Goal: Communication & Community: Answer question/provide support

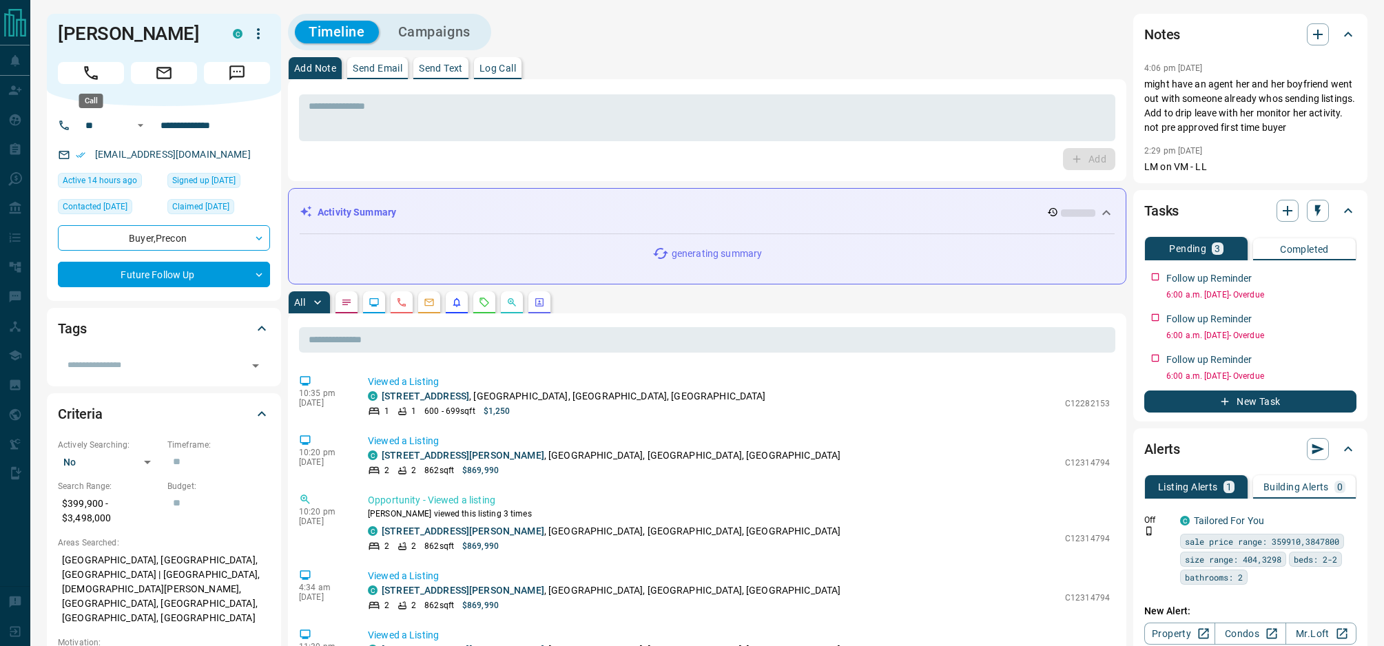
click at [83, 72] on icon "Call" at bounding box center [91, 73] width 18 height 18
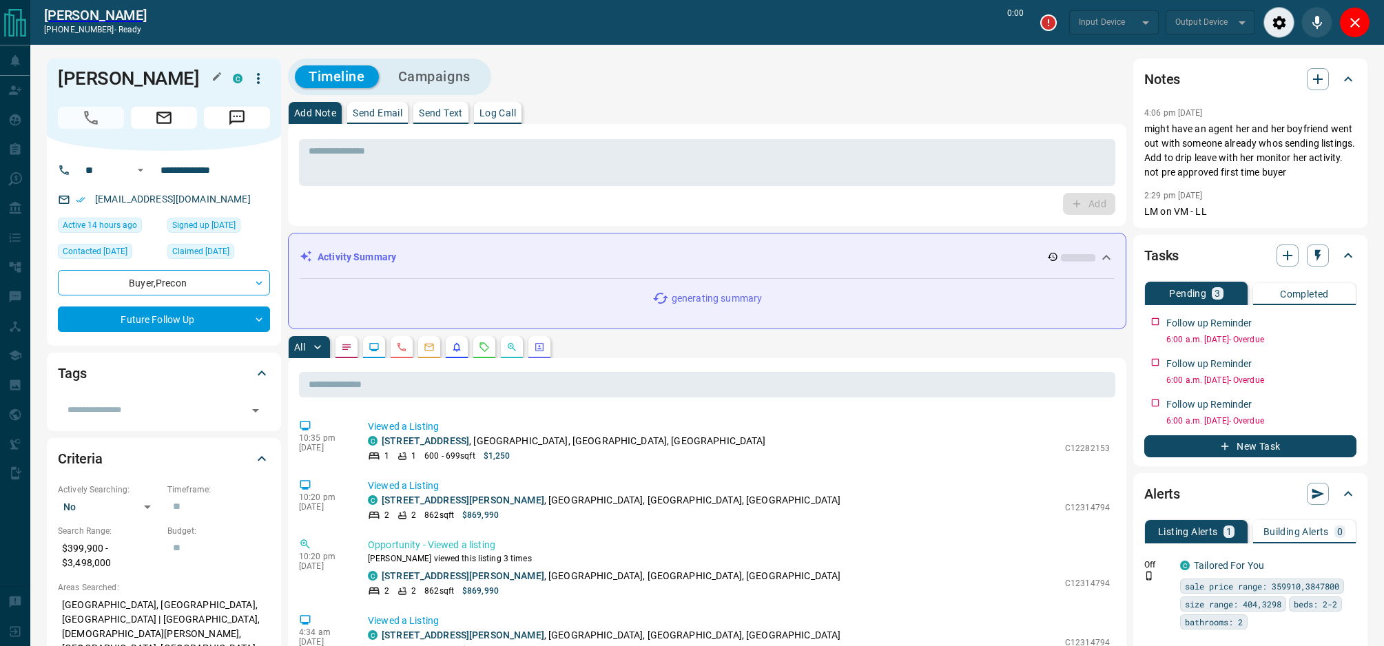
type input "*******"
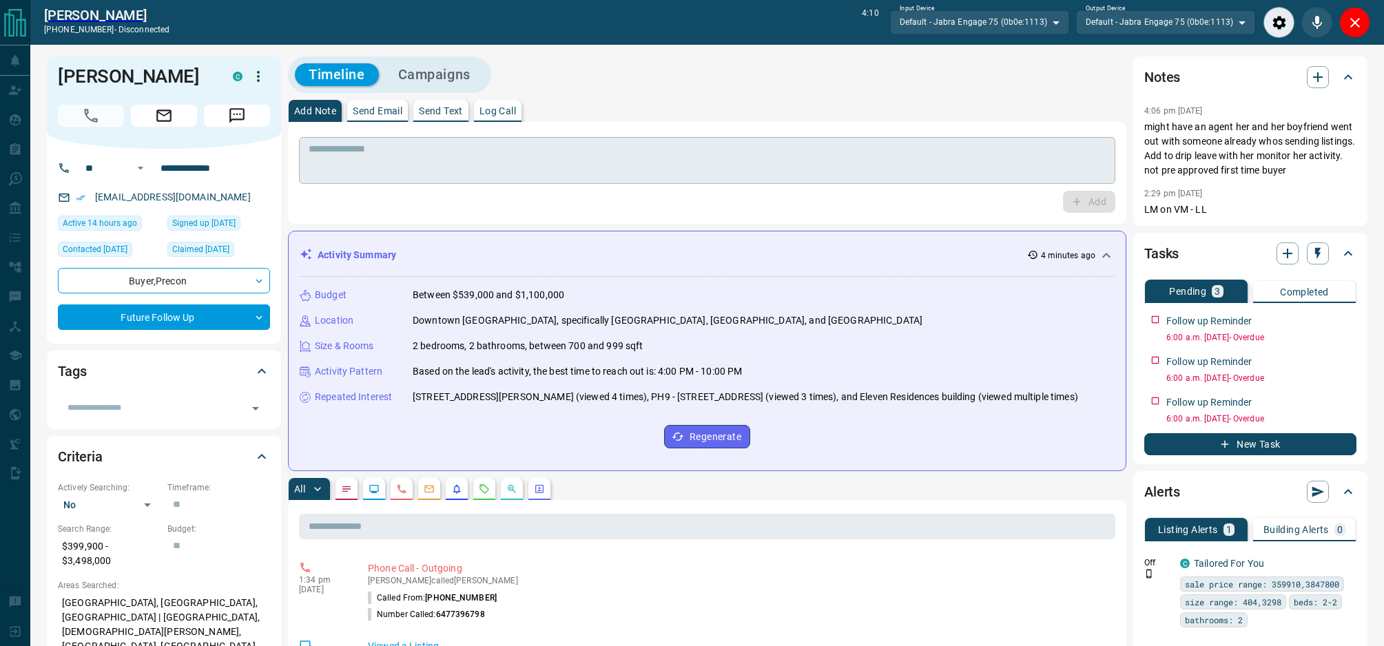
scroll to position [3, 0]
click at [446, 106] on p "Send Text" at bounding box center [441, 110] width 44 height 10
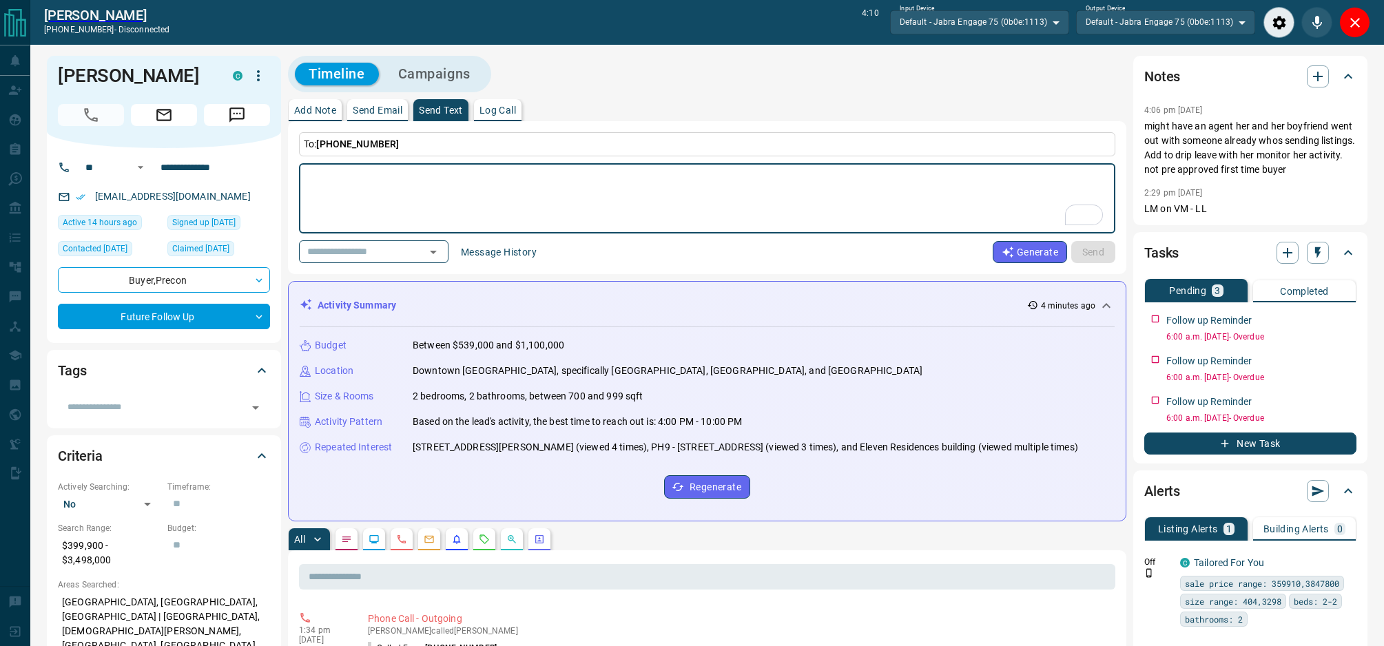
click at [510, 249] on button "Message History" at bounding box center [498, 252] width 92 height 22
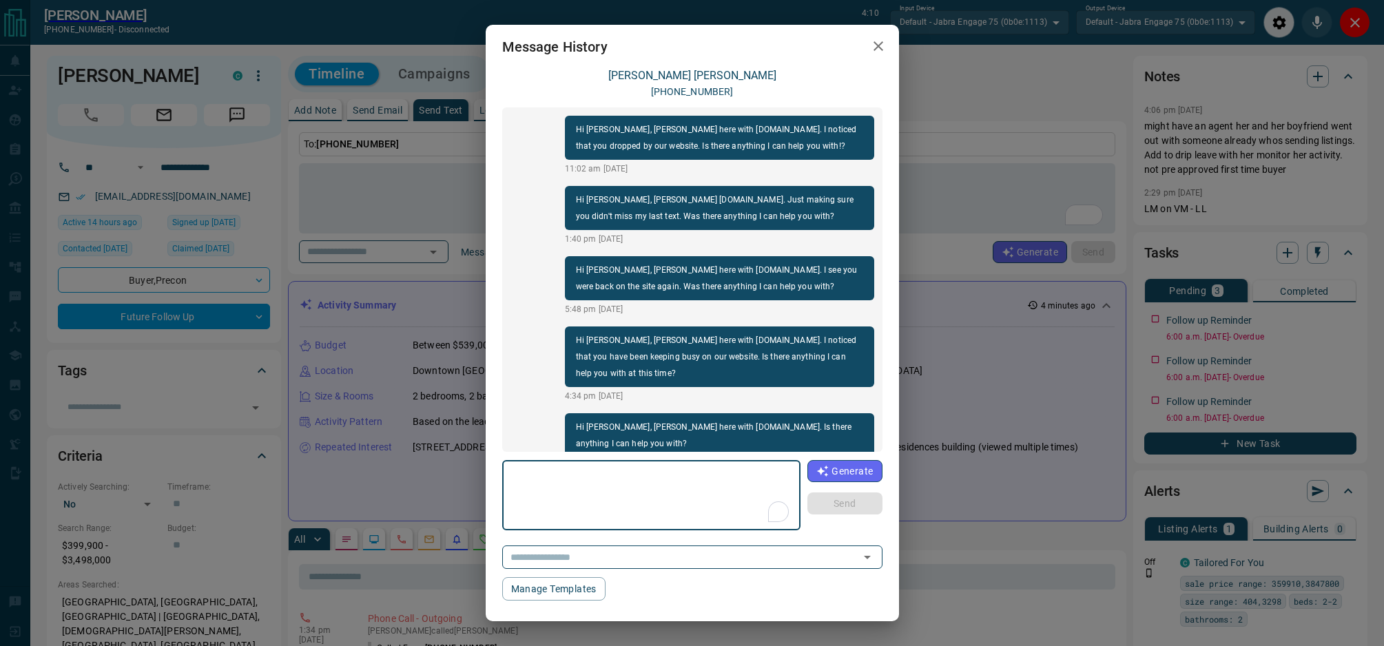
scroll to position [120, 0]
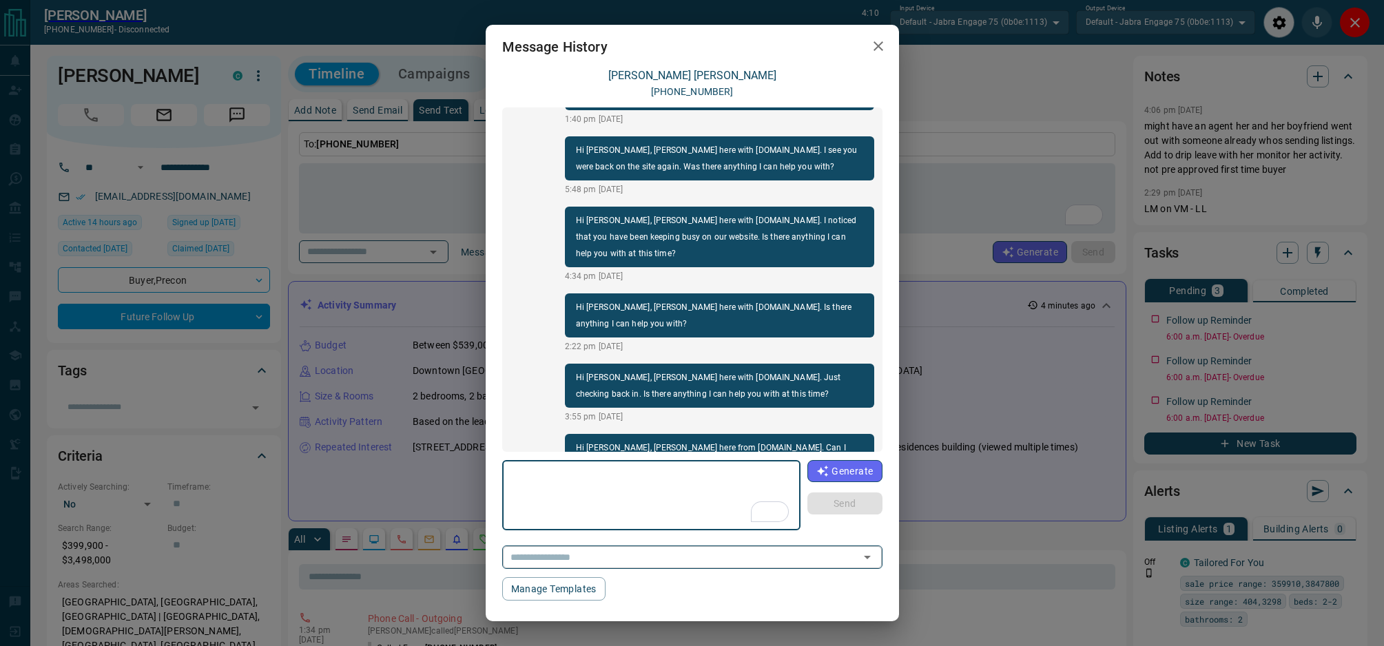
click at [649, 554] on input "text" at bounding box center [672, 556] width 335 height 17
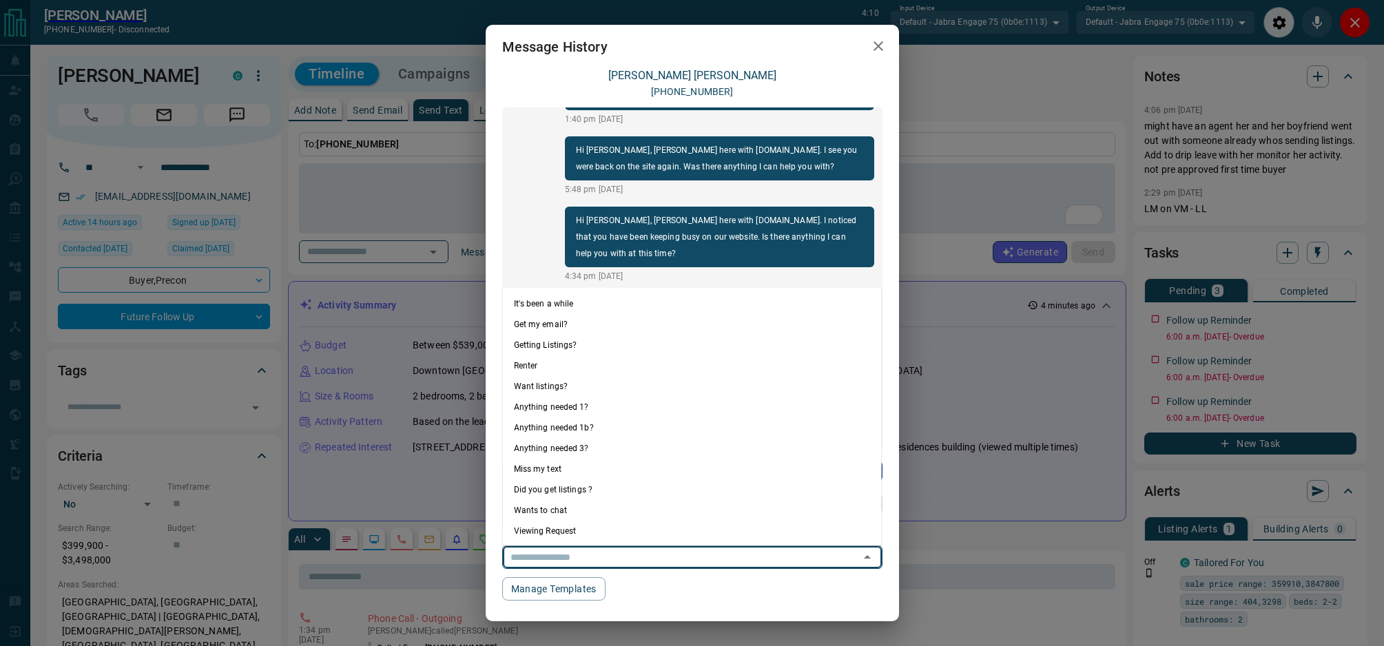
click at [621, 410] on li "Anything needed 1?" at bounding box center [692, 406] width 379 height 21
type textarea "**********"
type input "**********"
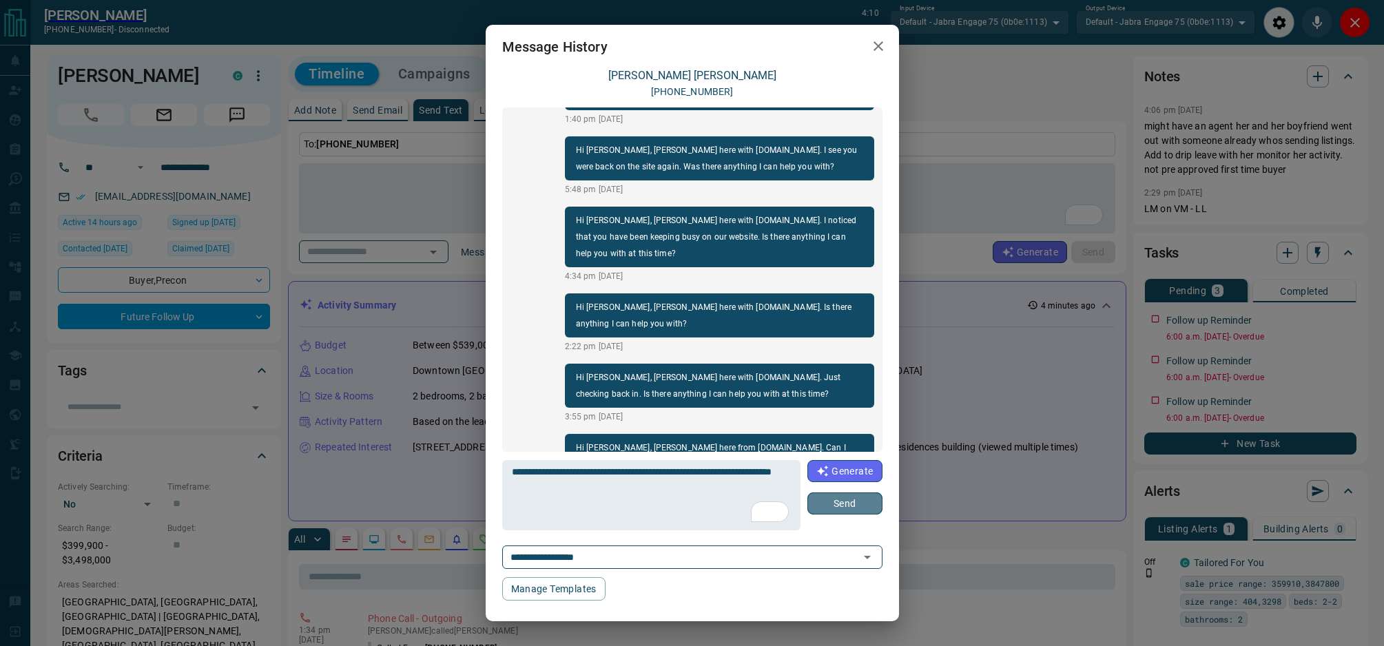
click at [864, 501] on button "Send" at bounding box center [844, 503] width 74 height 22
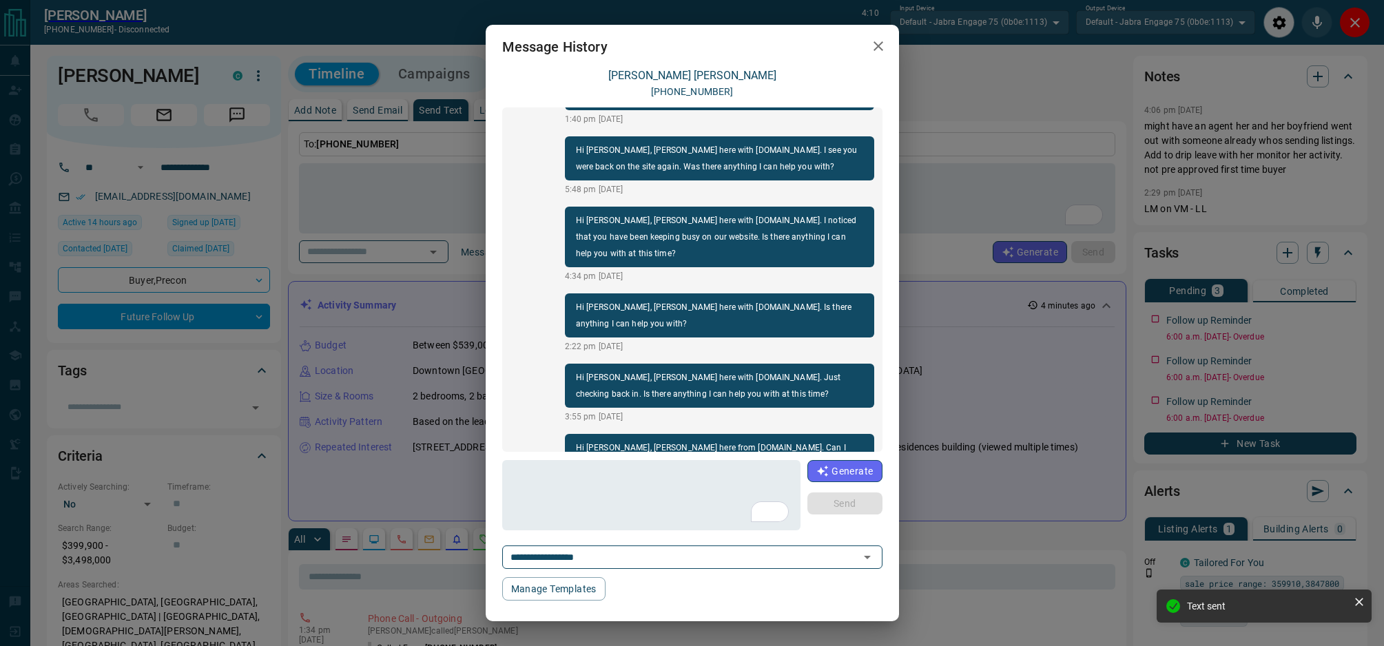
scroll to position [174, 0]
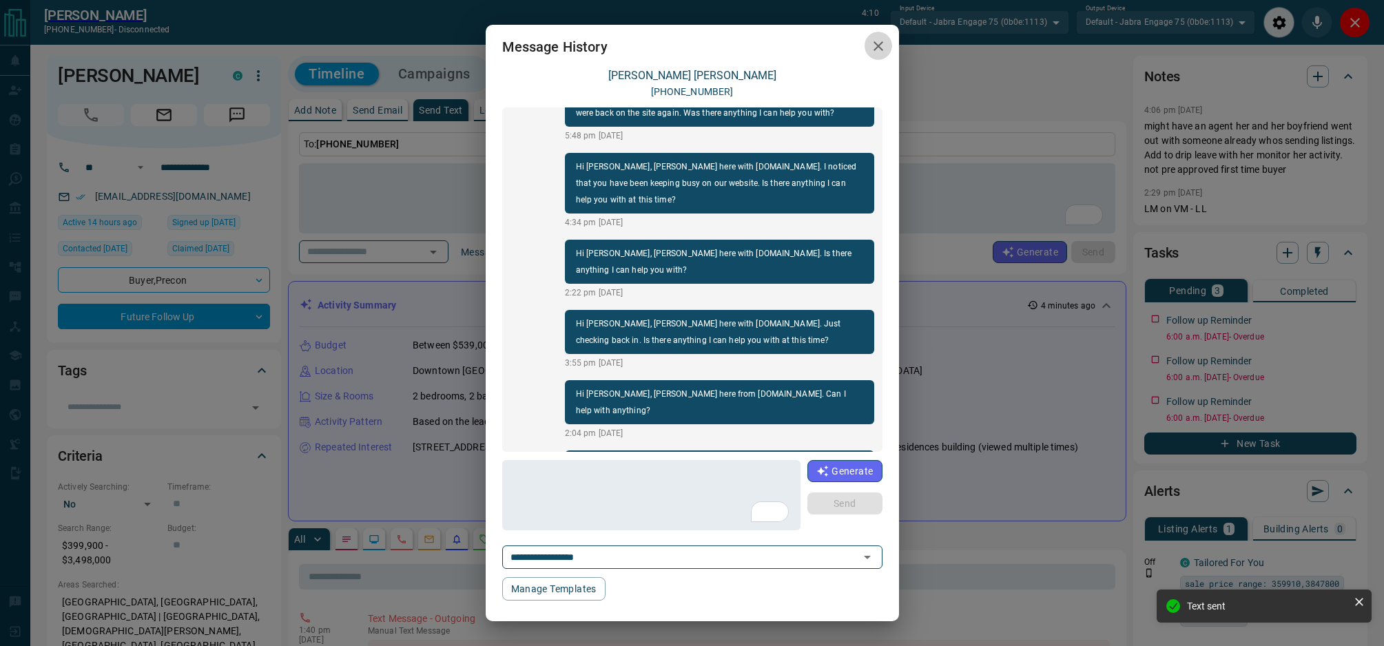
drag, startPoint x: 875, startPoint y: 46, endPoint x: 655, endPoint y: 90, distance: 224.1
click at [875, 46] on icon "button" at bounding box center [878, 46] width 17 height 17
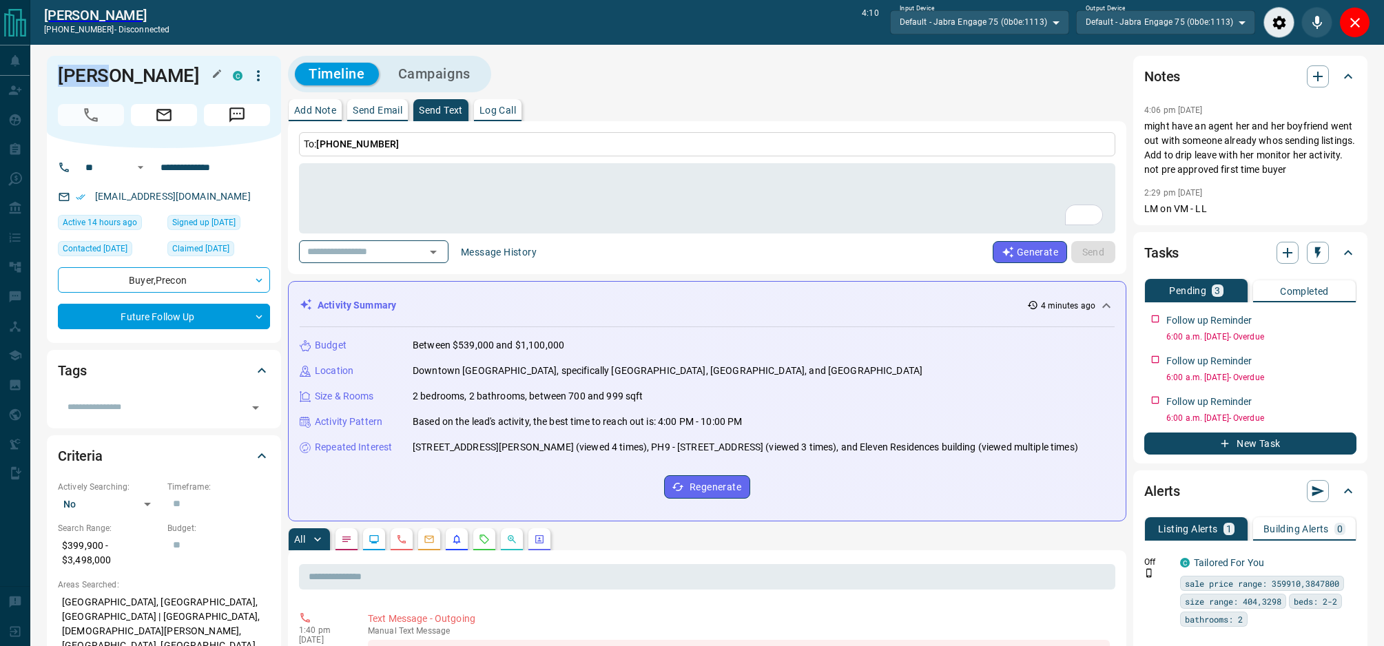
drag, startPoint x: 96, startPoint y: 76, endPoint x: 61, endPoint y: 79, distance: 35.9
click at [61, 79] on h1 "[PERSON_NAME]" at bounding box center [135, 76] width 154 height 22
copy h1 "[PERSON_NAME]"
click at [1315, 255] on icon "button" at bounding box center [1318, 253] width 14 height 14
click at [1287, 281] on li "1 Day Follow-Up" at bounding box center [1283, 279] width 94 height 21
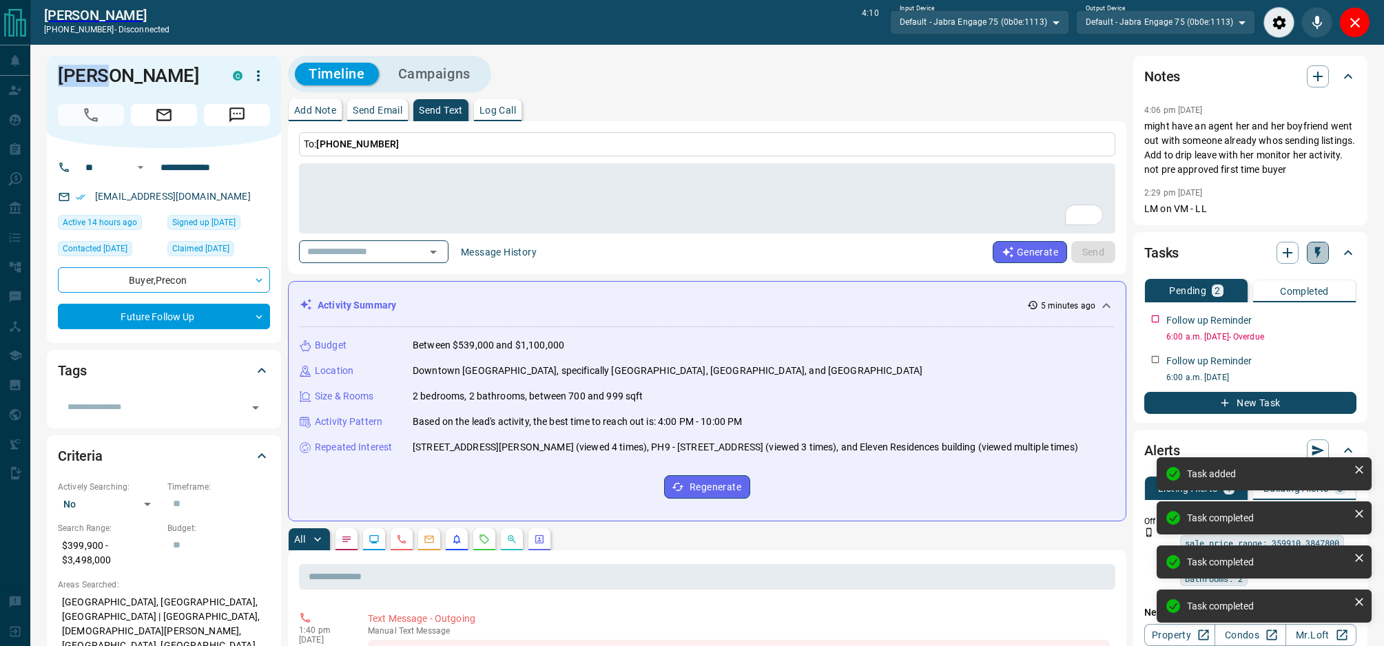
click at [1317, 253] on icon "button" at bounding box center [1318, 253] width 6 height 12
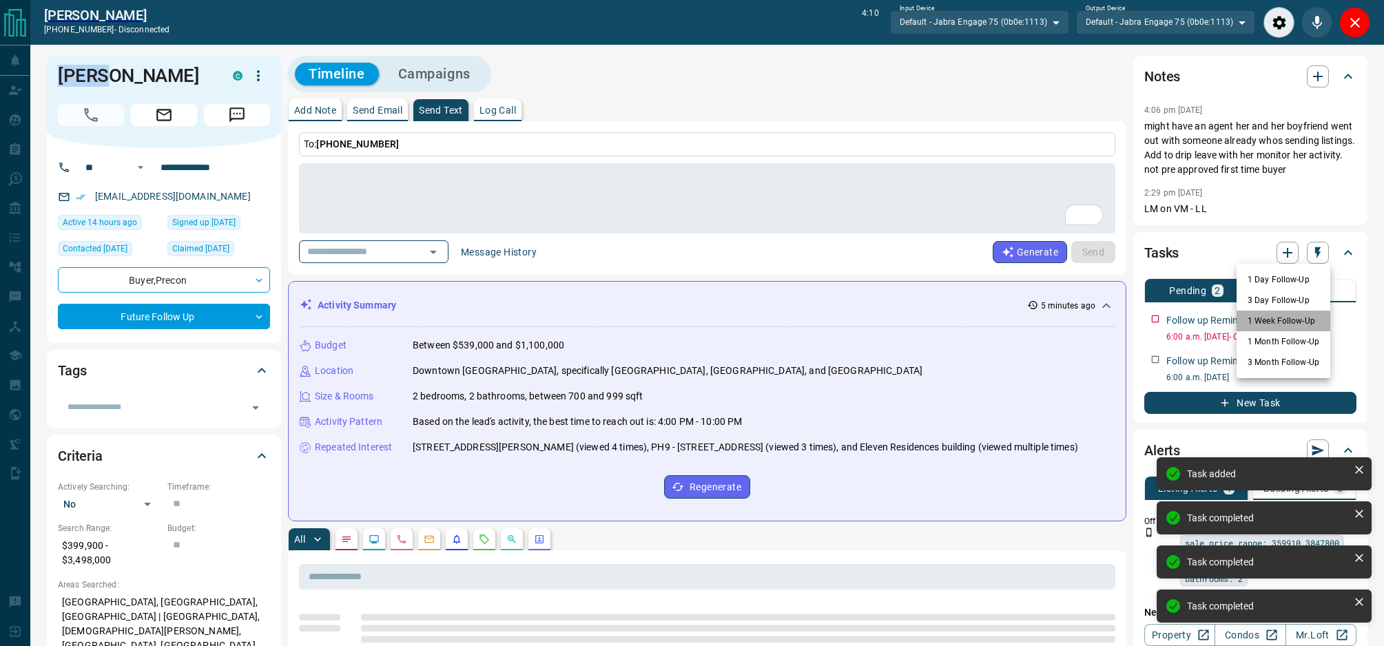
drag, startPoint x: 1263, startPoint y: 322, endPoint x: 1275, endPoint y: 322, distance: 11.7
click at [1263, 322] on li "1 Week Follow-Up" at bounding box center [1283, 321] width 94 height 21
